Goal: Navigation & Orientation: Find specific page/section

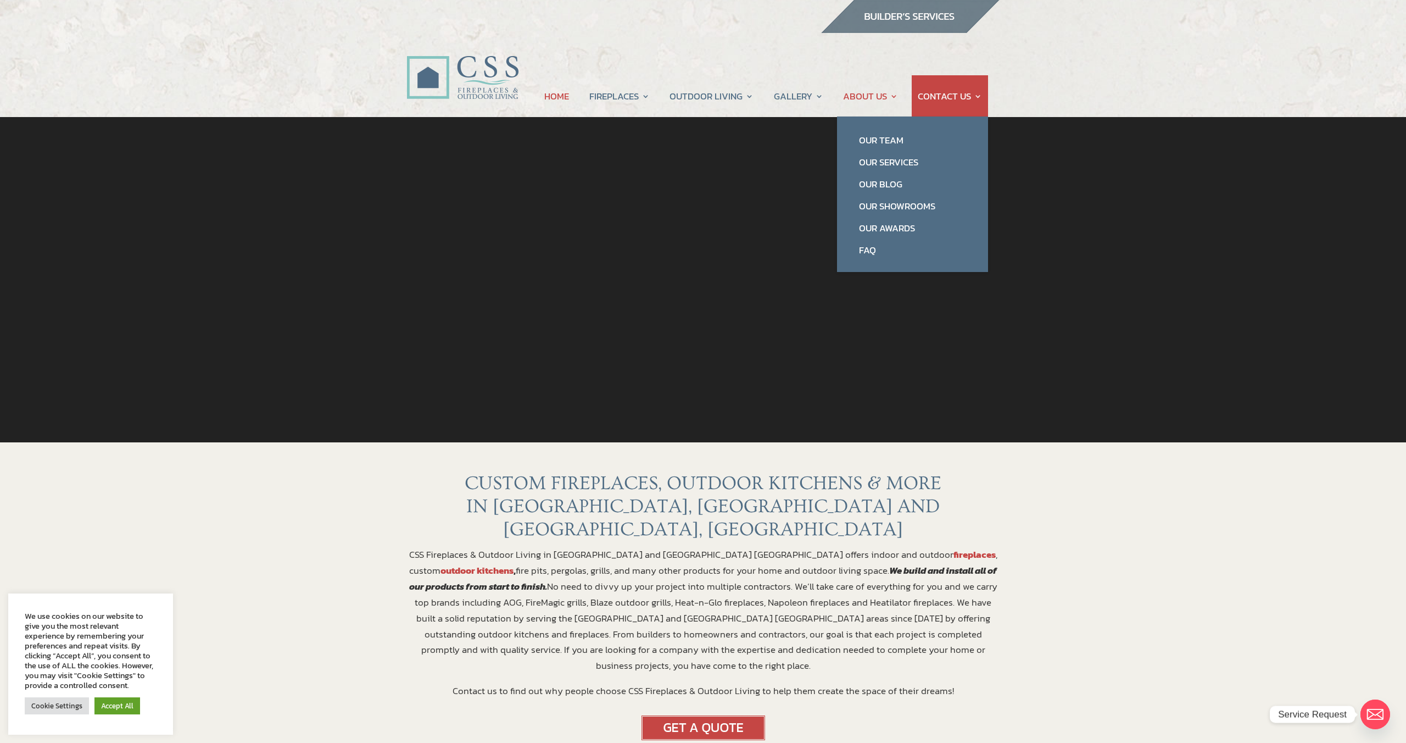
click at [872, 96] on link "ABOUT US" at bounding box center [870, 96] width 55 height 42
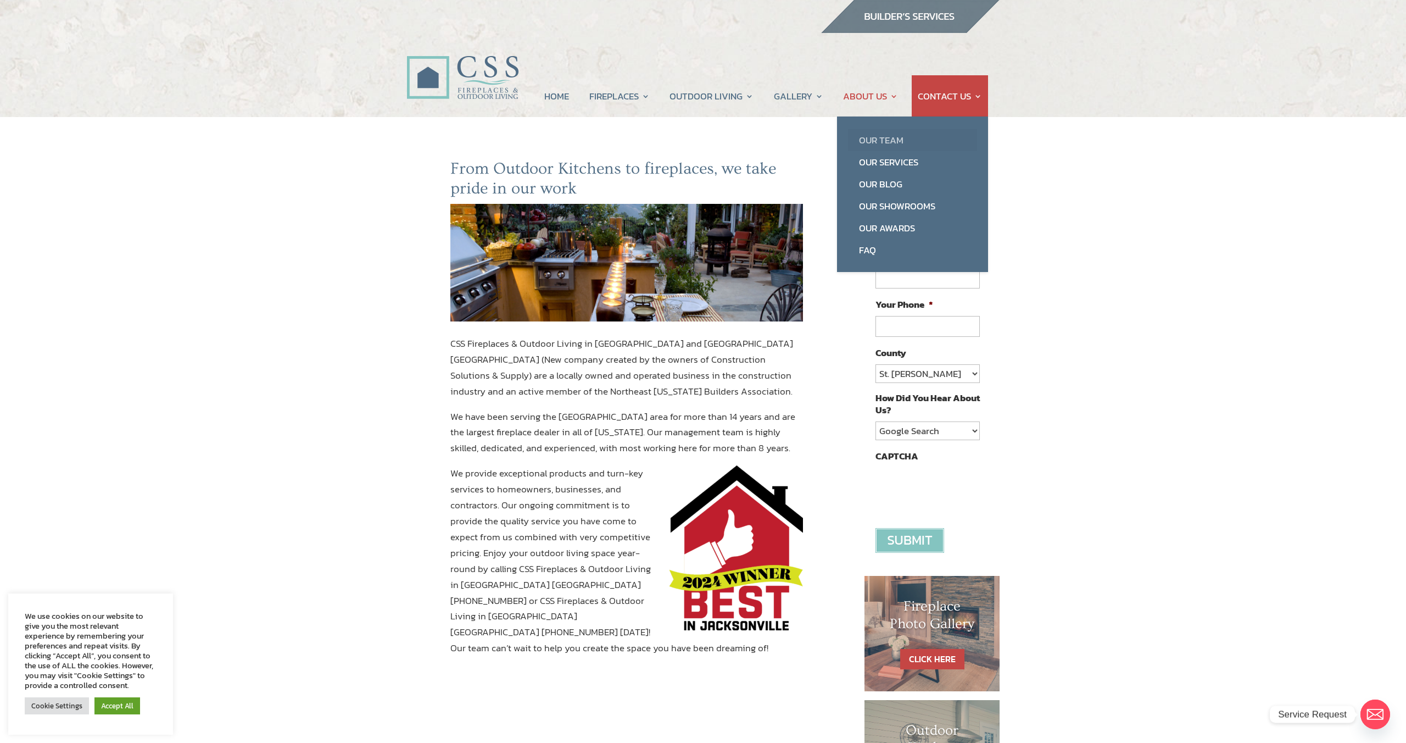
click at [884, 142] on link "Our Team" at bounding box center [912, 140] width 129 height 22
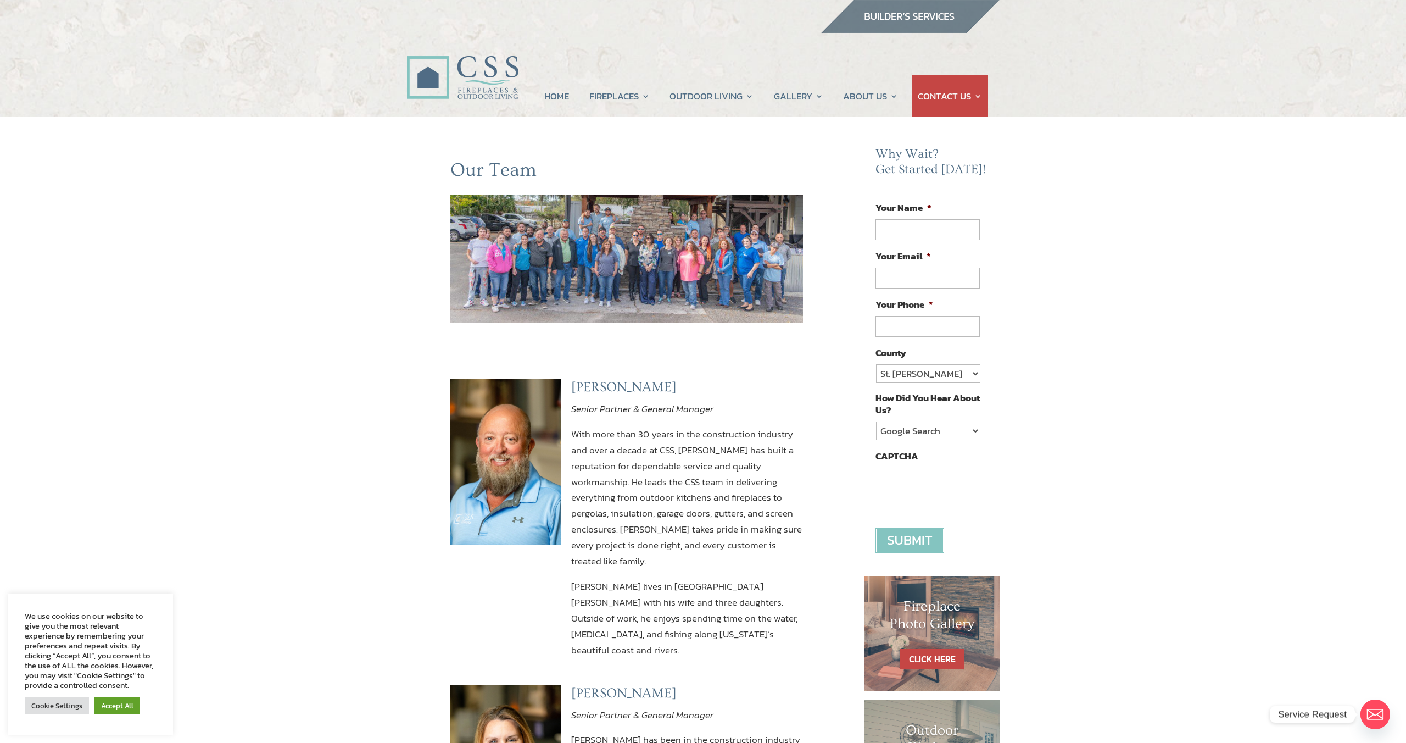
scroll to position [2, 0]
